Goal: Use online tool/utility: Utilize a website feature to perform a specific function

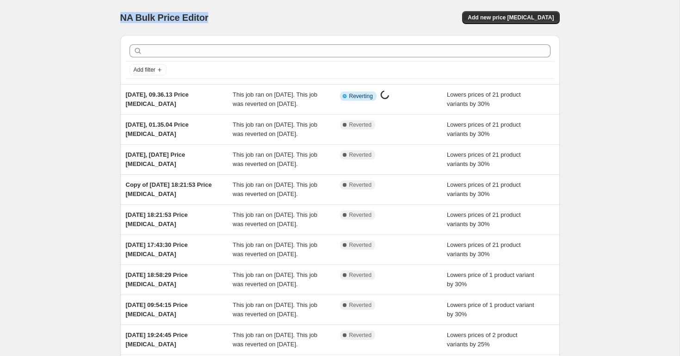
drag, startPoint x: 205, startPoint y: 17, endPoint x: 100, endPoint y: 17, distance: 105.0
click at [100, 17] on div "NA Bulk Price Editor. This page is ready NA Bulk Price Editor Add new price cha…" at bounding box center [339, 238] width 679 height 476
copy span "NA Bulk Price Editor"
